Goal: Navigation & Orientation: Find specific page/section

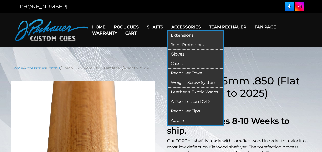
click at [186, 33] on link "Extensions" at bounding box center [195, 35] width 55 height 9
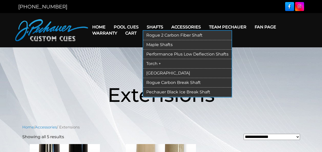
click at [157, 73] on link "[GEOGRAPHIC_DATA]" at bounding box center [187, 73] width 88 height 9
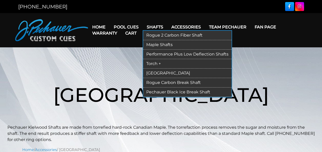
click at [159, 43] on link "Maple Shafts" at bounding box center [187, 44] width 88 height 9
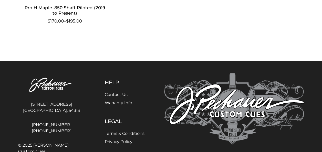
scroll to position [497, 0]
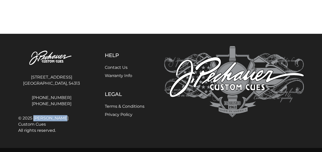
drag, startPoint x: 58, startPoint y: 118, endPoint x: 34, endPoint y: 119, distance: 24.1
click at [34, 119] on span "© 2025 J. Pechauer Custom Cues All rights reserved." at bounding box center [51, 124] width 67 height 18
copy span "J. Pechauer"
